Goal: Information Seeking & Learning: Learn about a topic

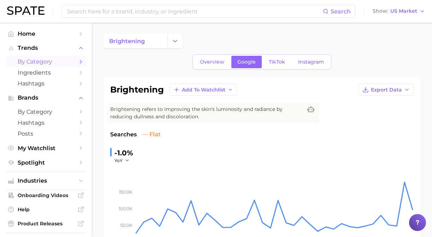
click at [45, 66] on link "by Category" at bounding box center [46, 61] width 81 height 11
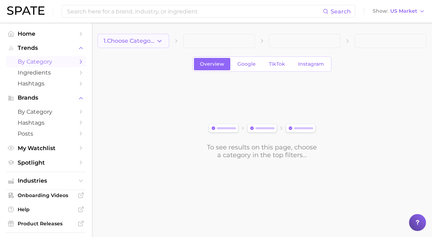
click at [118, 41] on span "1. Choose Category" at bounding box center [130, 41] width 52 height 6
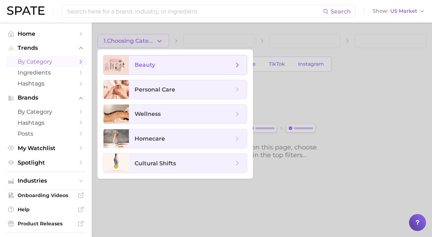
click at [137, 63] on span "beauty" at bounding box center [145, 65] width 21 height 7
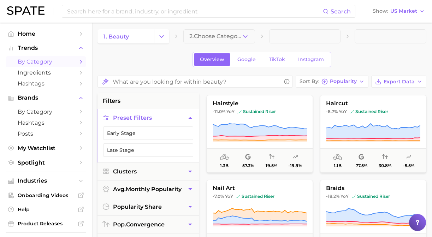
scroll to position [5, 0]
click at [204, 41] on button "2. Choose Category" at bounding box center [219, 36] width 72 height 14
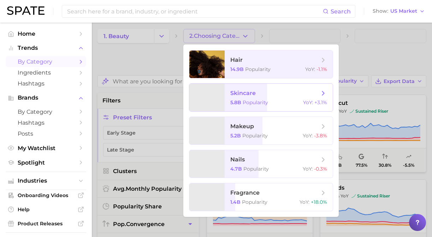
click at [225, 88] on span "skincare 5.8b Popularity YoY : +3.1%" at bounding box center [279, 98] width 108 height 28
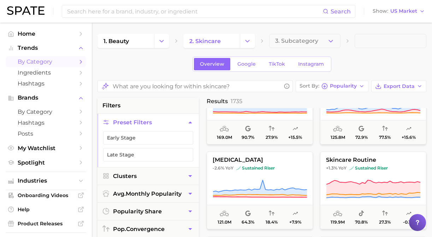
scroll to position [138, 0]
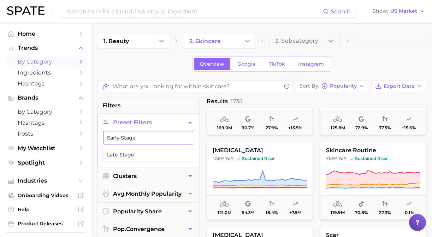
click at [148, 138] on button "Early Stage" at bounding box center [148, 137] width 90 height 13
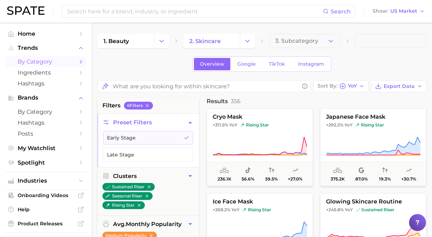
scroll to position [175, 0]
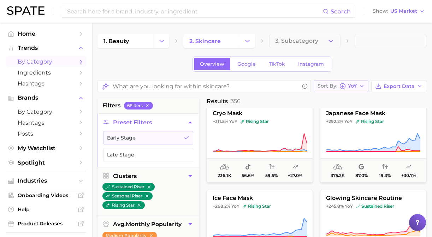
click at [352, 87] on span "YoY" at bounding box center [352, 86] width 9 height 4
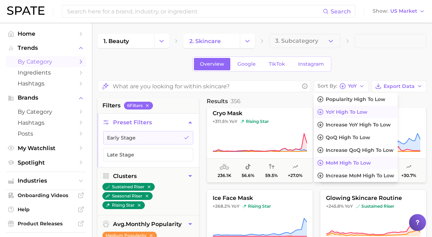
click at [343, 163] on span "MoM high to low" at bounding box center [348, 163] width 45 height 6
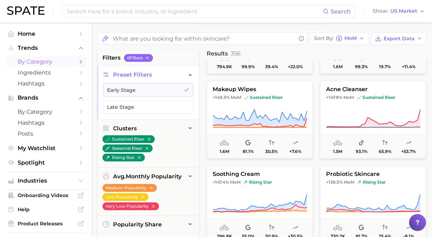
scroll to position [392, 0]
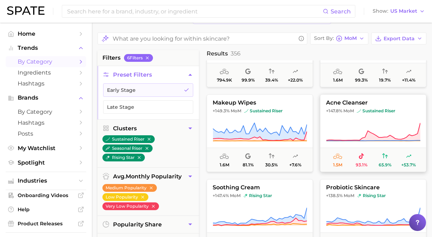
click at [360, 113] on span "sustained riser" at bounding box center [376, 111] width 39 height 6
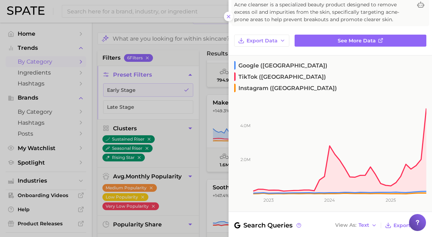
scroll to position [48, 0]
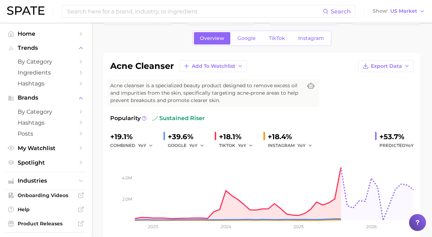
scroll to position [19, 0]
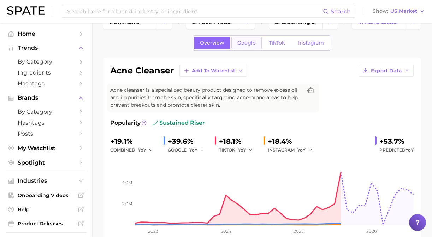
click at [252, 46] on link "Google" at bounding box center [247, 43] width 30 height 12
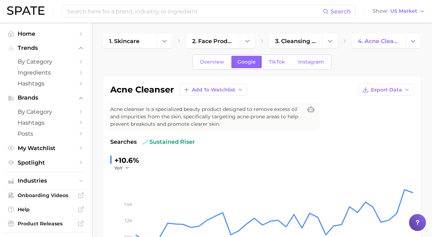
scroll to position [1, 0]
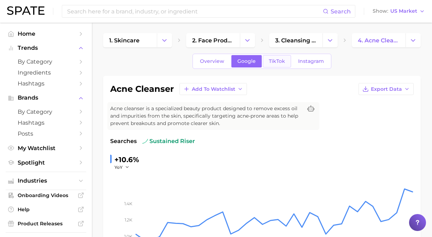
click at [269, 57] on link "TikTok" at bounding box center [277, 61] width 28 height 12
